Goal: Navigation & Orientation: Find specific page/section

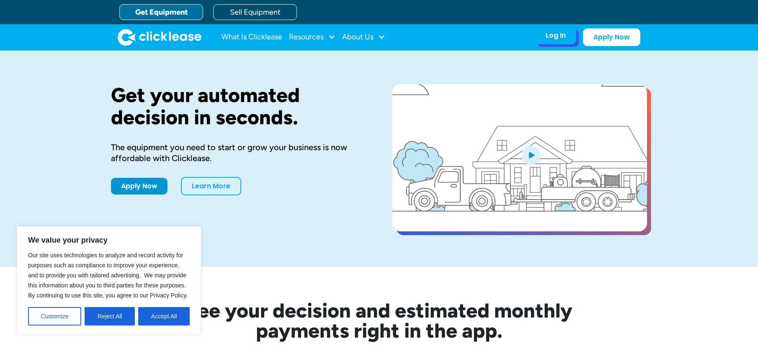
click at [555, 33] on div "Log In" at bounding box center [556, 35] width 20 height 8
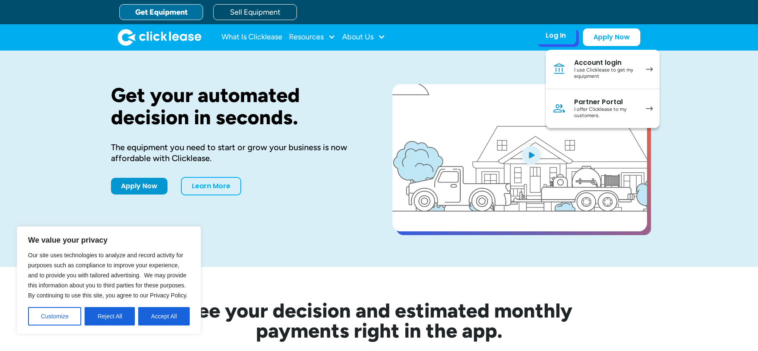
click at [575, 111] on div "I offer Clicklease to my customers." at bounding box center [605, 112] width 63 height 13
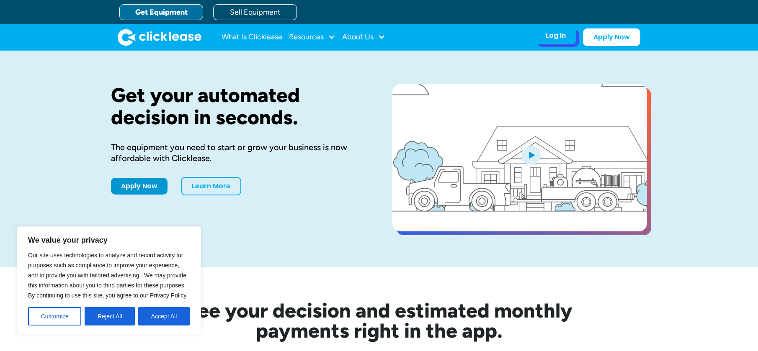
click at [552, 36] on div "Log In" at bounding box center [556, 35] width 20 height 8
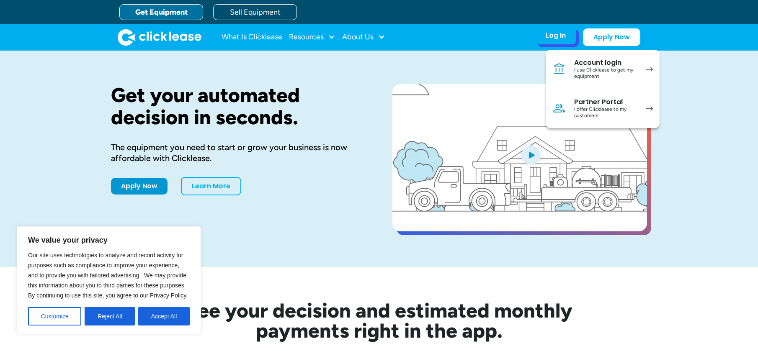
click at [599, 114] on div "I offer Clicklease to my customers." at bounding box center [605, 112] width 63 height 13
